Goal: Information Seeking & Learning: Check status

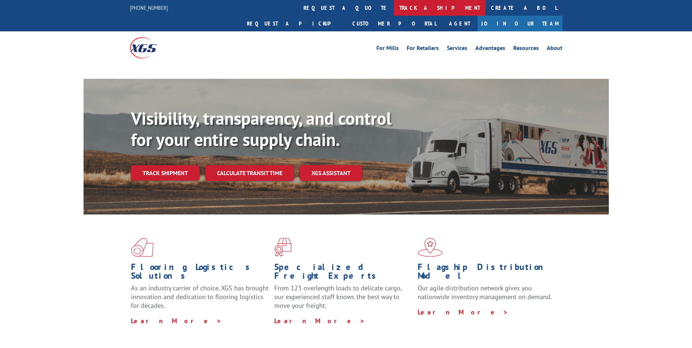
click at [394, 6] on link "track a shipment" at bounding box center [440, 8] width 92 height 16
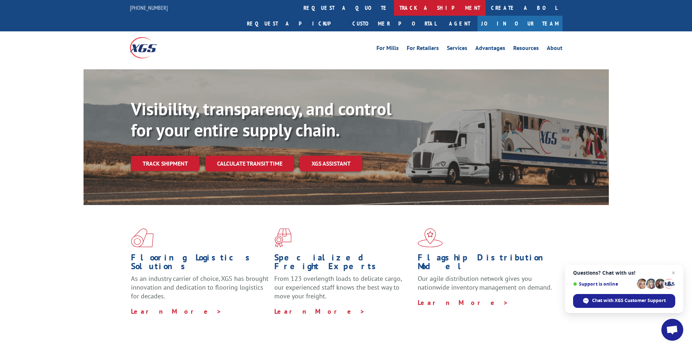
click at [394, 7] on link "track a shipment" at bounding box center [440, 8] width 92 height 16
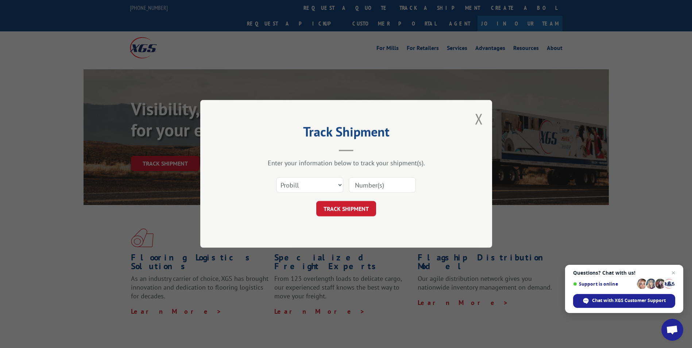
click at [388, 181] on input at bounding box center [382, 185] width 67 height 15
paste input "17496915"
type input "17496915"
click at [360, 209] on button "TRACK SHIPMENT" at bounding box center [346, 208] width 60 height 15
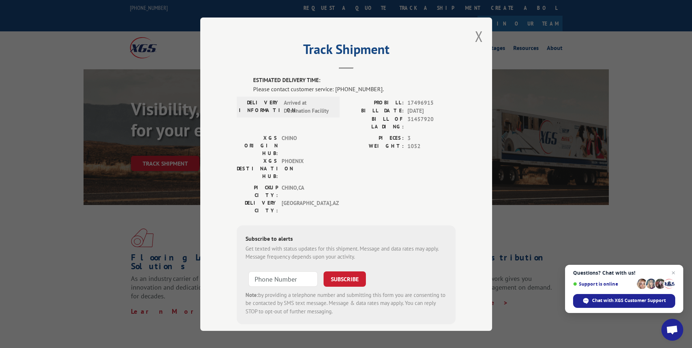
click at [296, 89] on div "Please contact customer service: [PHONE_NUMBER]." at bounding box center [354, 88] width 203 height 9
click at [413, 116] on span "31457920" at bounding box center [432, 122] width 48 height 15
click at [403, 114] on div "BILL DATE: [DATE]" at bounding box center [401, 111] width 110 height 8
drag, startPoint x: 403, startPoint y: 114, endPoint x: 391, endPoint y: 118, distance: 12.7
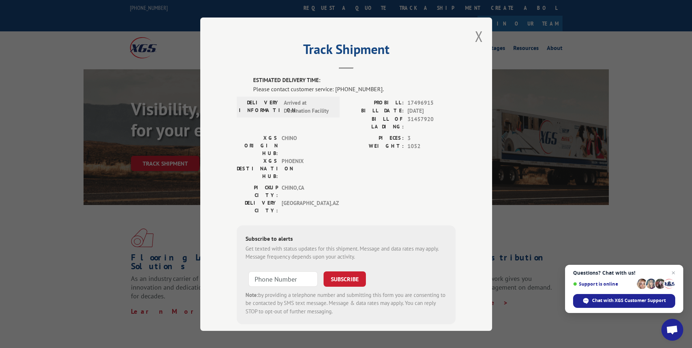
click at [391, 118] on label "BILL OF LADING:" at bounding box center [375, 122] width 58 height 15
click at [300, 104] on span "Arrived at Destination Facility" at bounding box center [308, 107] width 49 height 16
click at [644, 29] on div "Track Shipment ESTIMATED DELIVERY TIME: Please contact customer service: [PHONE…" at bounding box center [346, 174] width 692 height 348
drag, startPoint x: 435, startPoint y: 37, endPoint x: 360, endPoint y: 0, distance: 83.8
click at [433, 35] on div "Track Shipment ESTIMATED DELIVERY TIME: Please contact customer service: [PHONE…" at bounding box center [346, 175] width 292 height 314
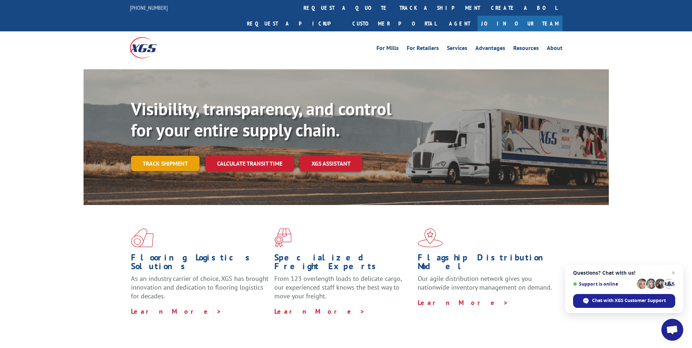
click at [156, 156] on link "Track shipment" at bounding box center [165, 163] width 69 height 15
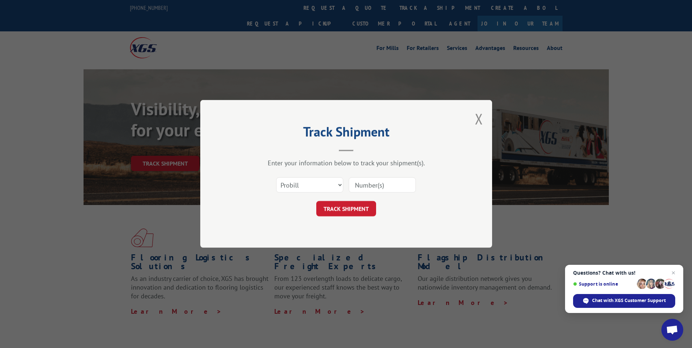
click at [373, 190] on input at bounding box center [382, 185] width 67 height 15
paste input "17496915"
type input "17496915"
click at [345, 206] on button "TRACK SHIPMENT" at bounding box center [346, 208] width 60 height 15
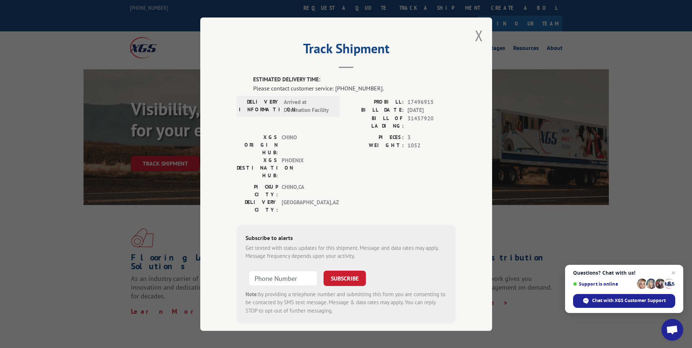
click at [375, 121] on label "BILL OF LADING:" at bounding box center [375, 121] width 58 height 15
